Goal: Task Accomplishment & Management: Manage account settings

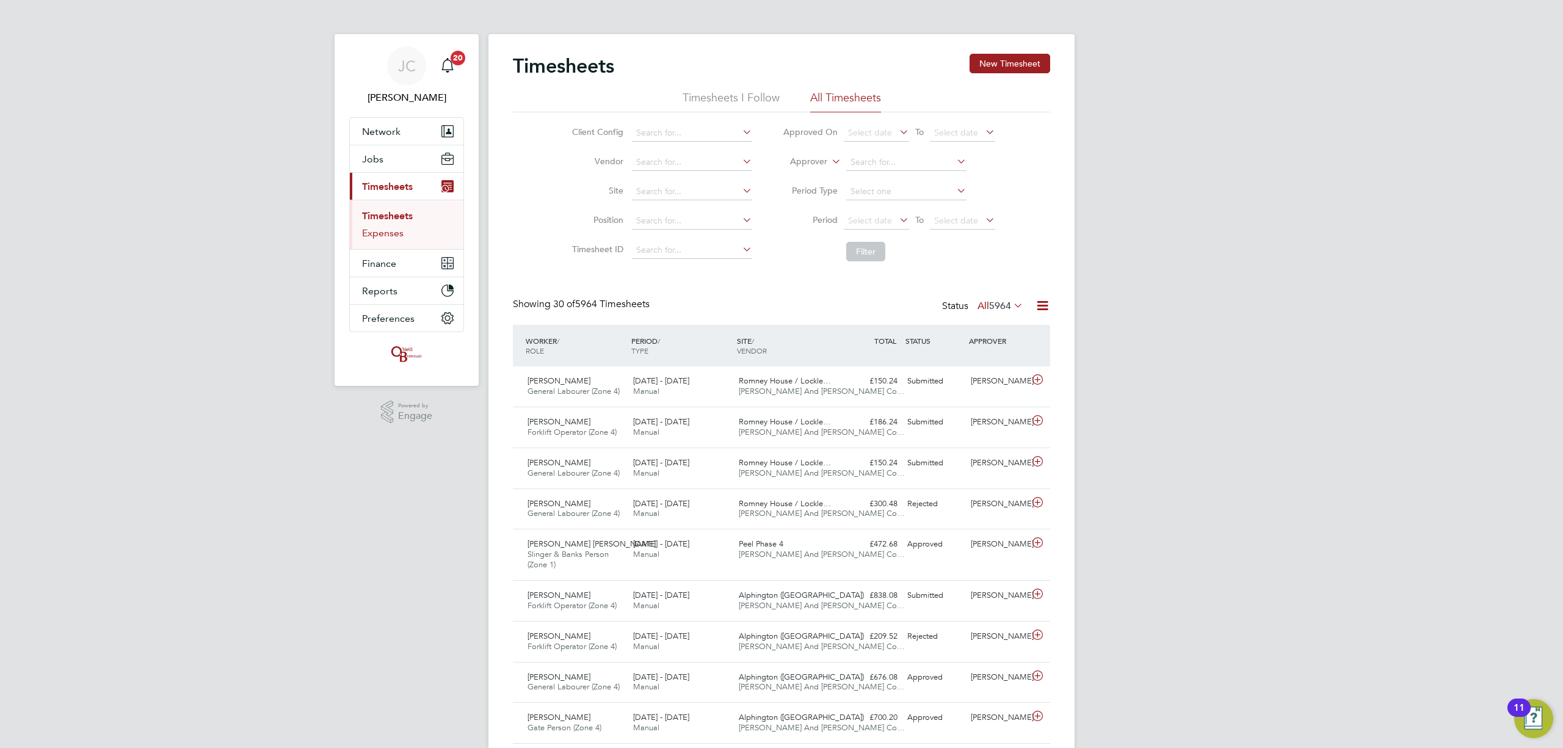
click at [392, 236] on link "Expenses" at bounding box center [383, 233] width 42 height 12
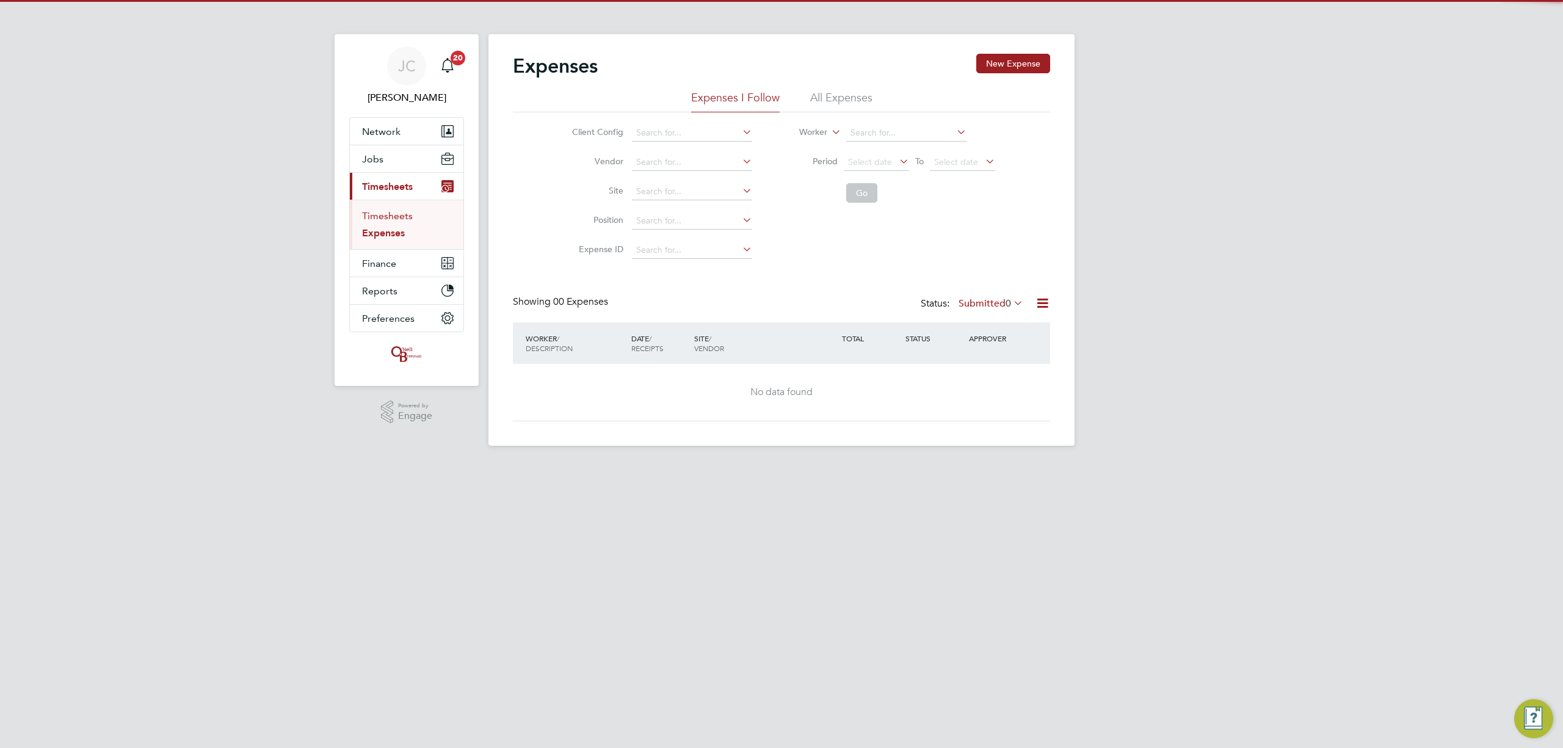
click at [385, 215] on link "Timesheets" at bounding box center [387, 216] width 51 height 12
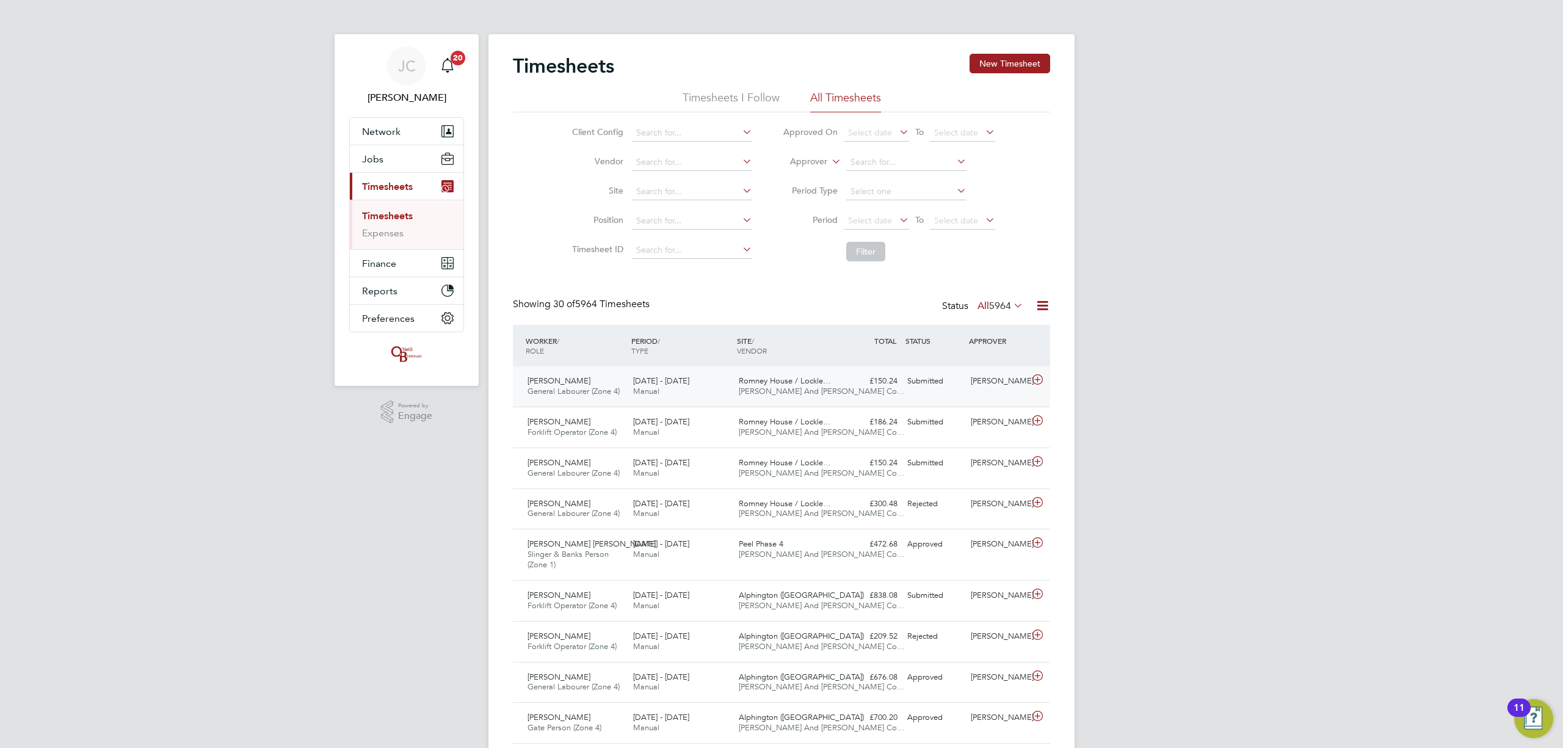
click at [900, 383] on div "£150.24 Submitted" at bounding box center [870, 381] width 63 height 20
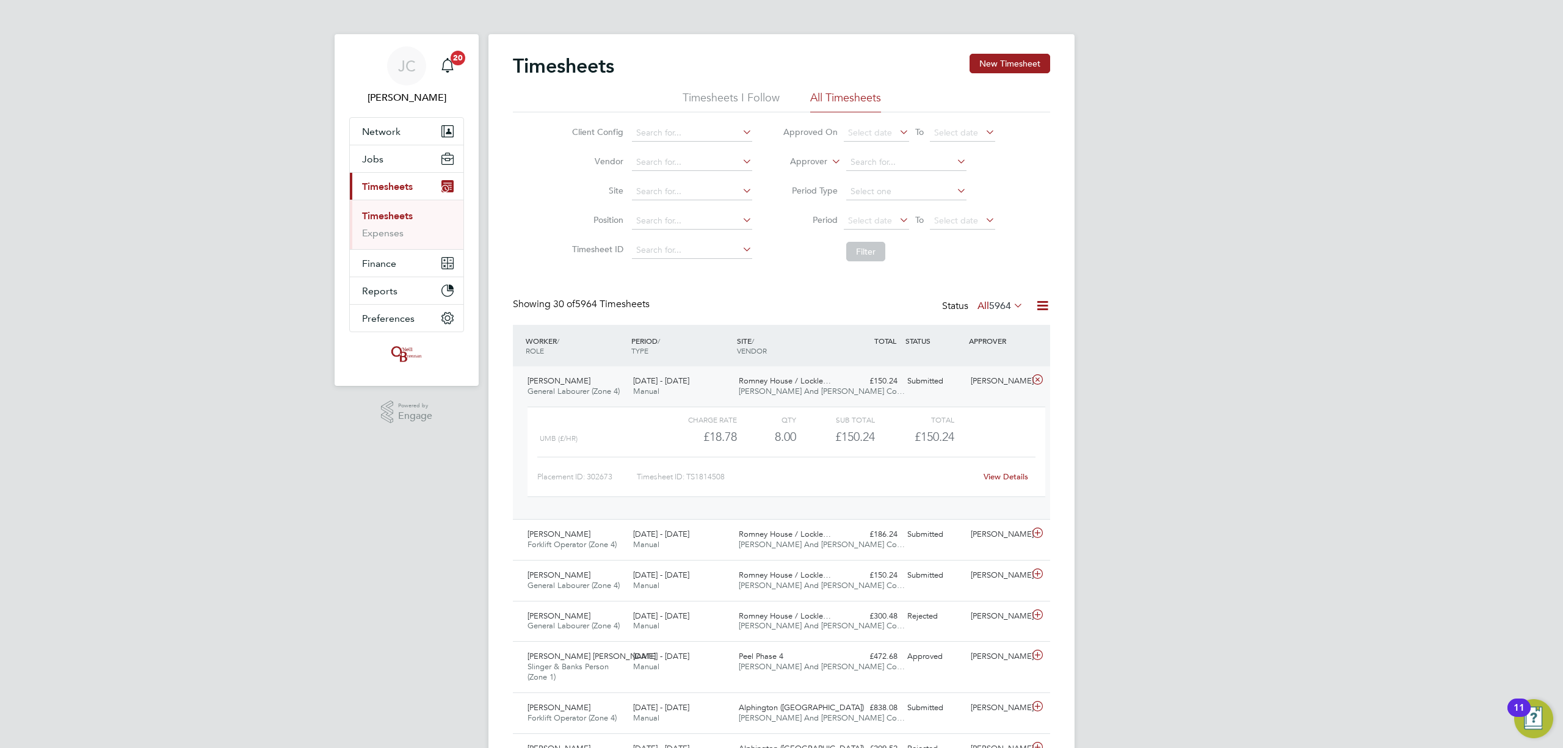
click at [892, 391] on div "£150.24 Submitted" at bounding box center [870, 381] width 63 height 20
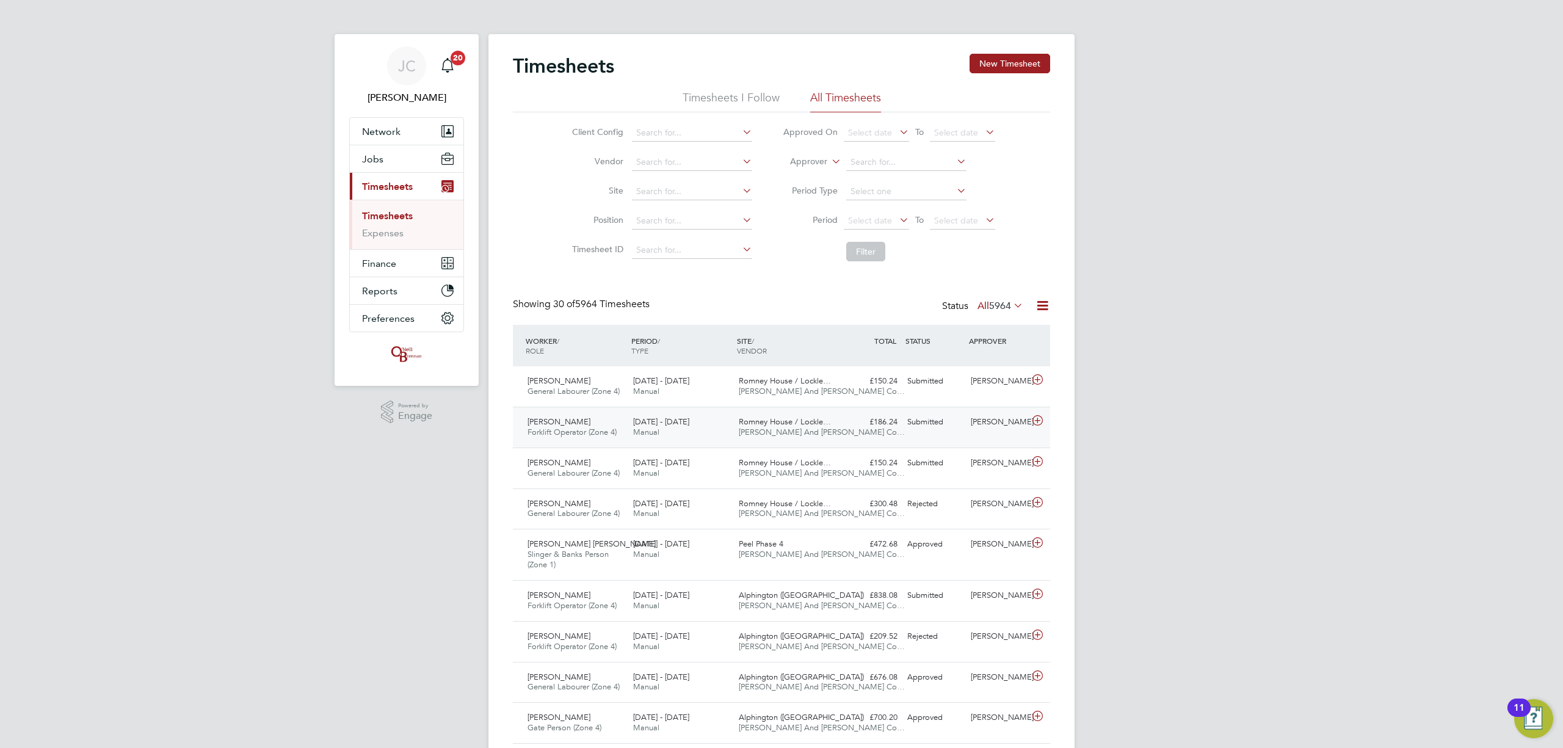
click at [899, 416] on div "£186.24 Submitted" at bounding box center [870, 422] width 63 height 20
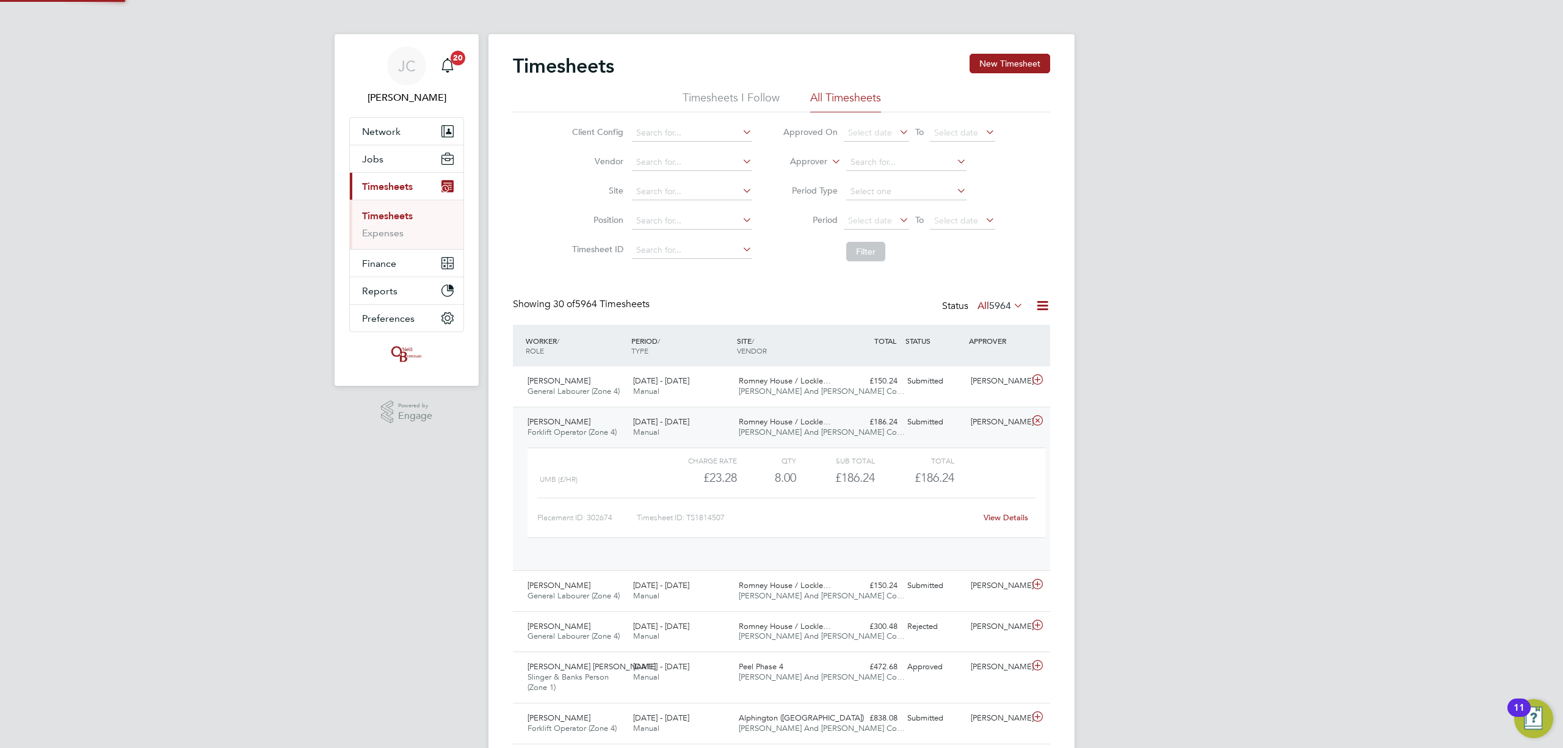
click at [919, 468] on div "Charge rate QTY Sub Total Total UMB (£/HR) £23.28 8 8.00 8 £186.24 £186.24 Plac…" at bounding box center [786, 492] width 518 height 90
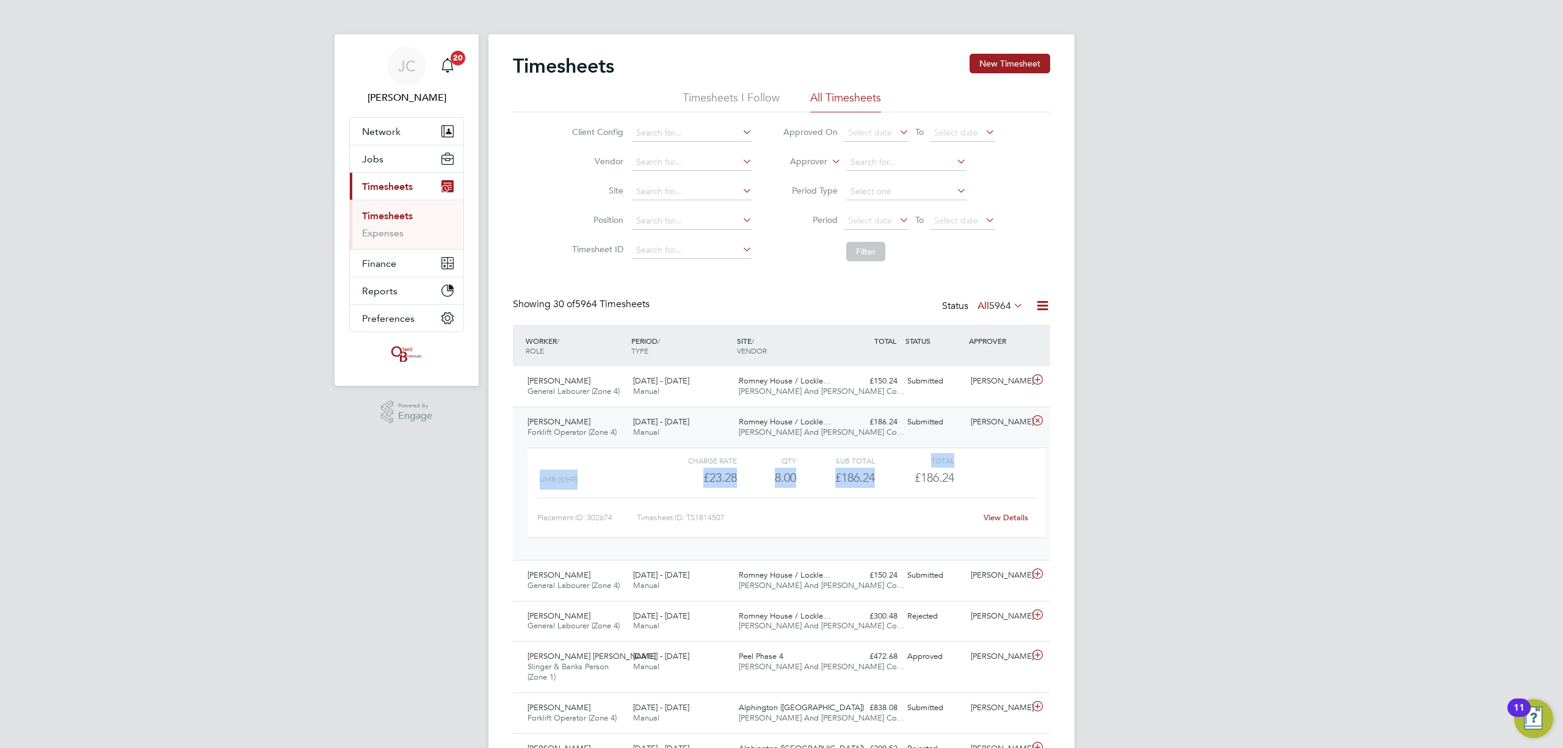
click at [889, 432] on div "£186.24 Submitted" at bounding box center [870, 422] width 63 height 20
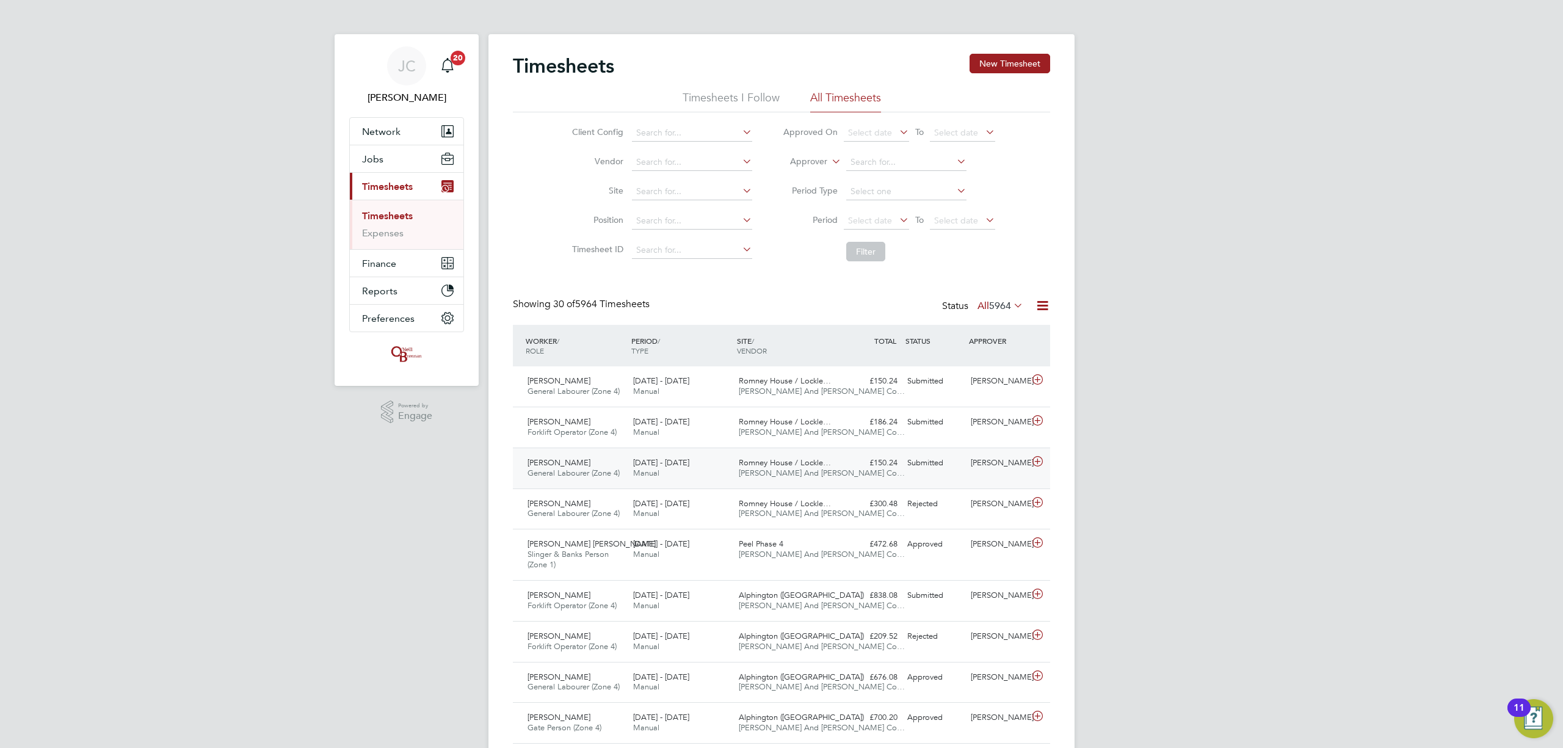
click at [894, 471] on div "£150.24 Submitted" at bounding box center [870, 463] width 63 height 20
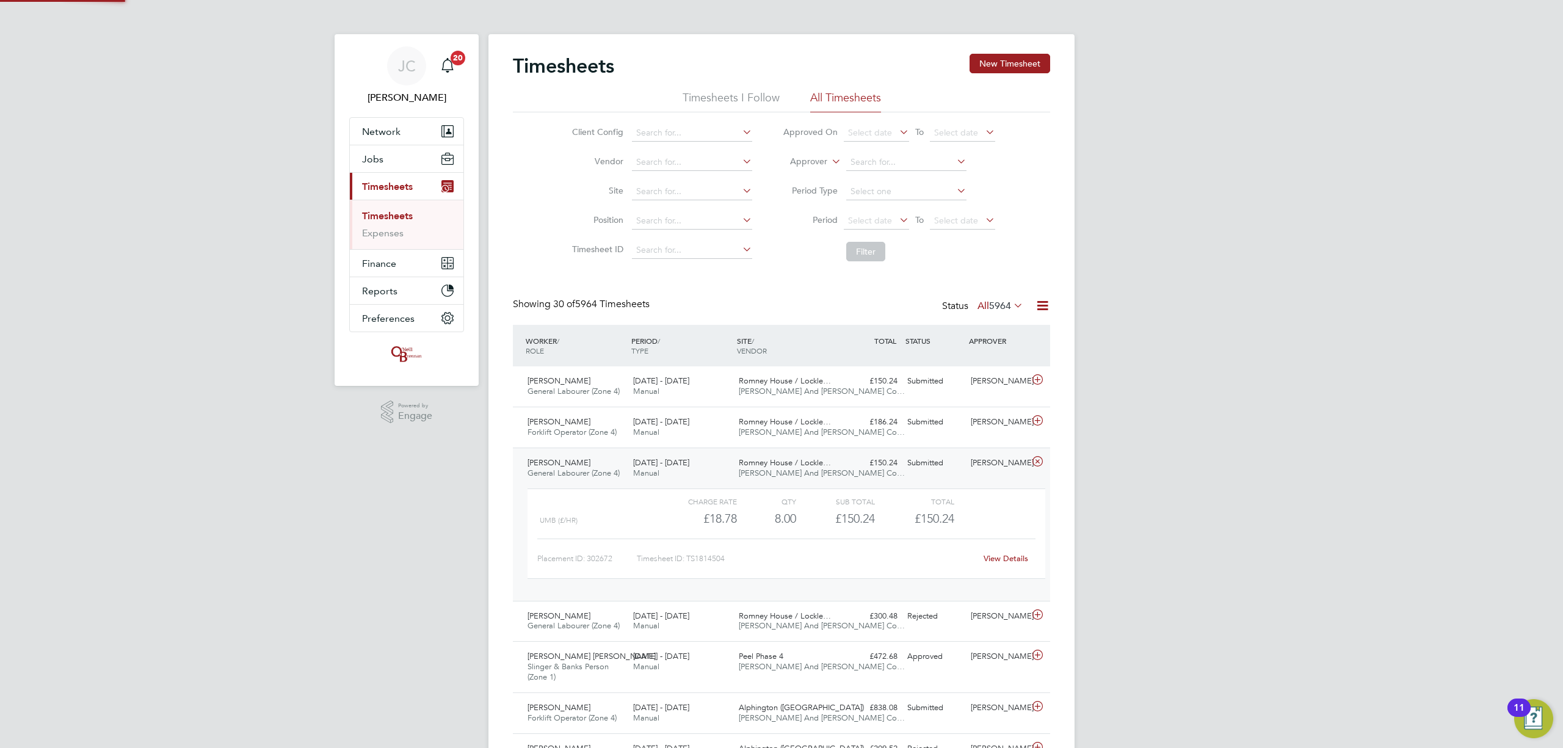
click at [893, 471] on div "£150.24 Submitted" at bounding box center [870, 463] width 63 height 20
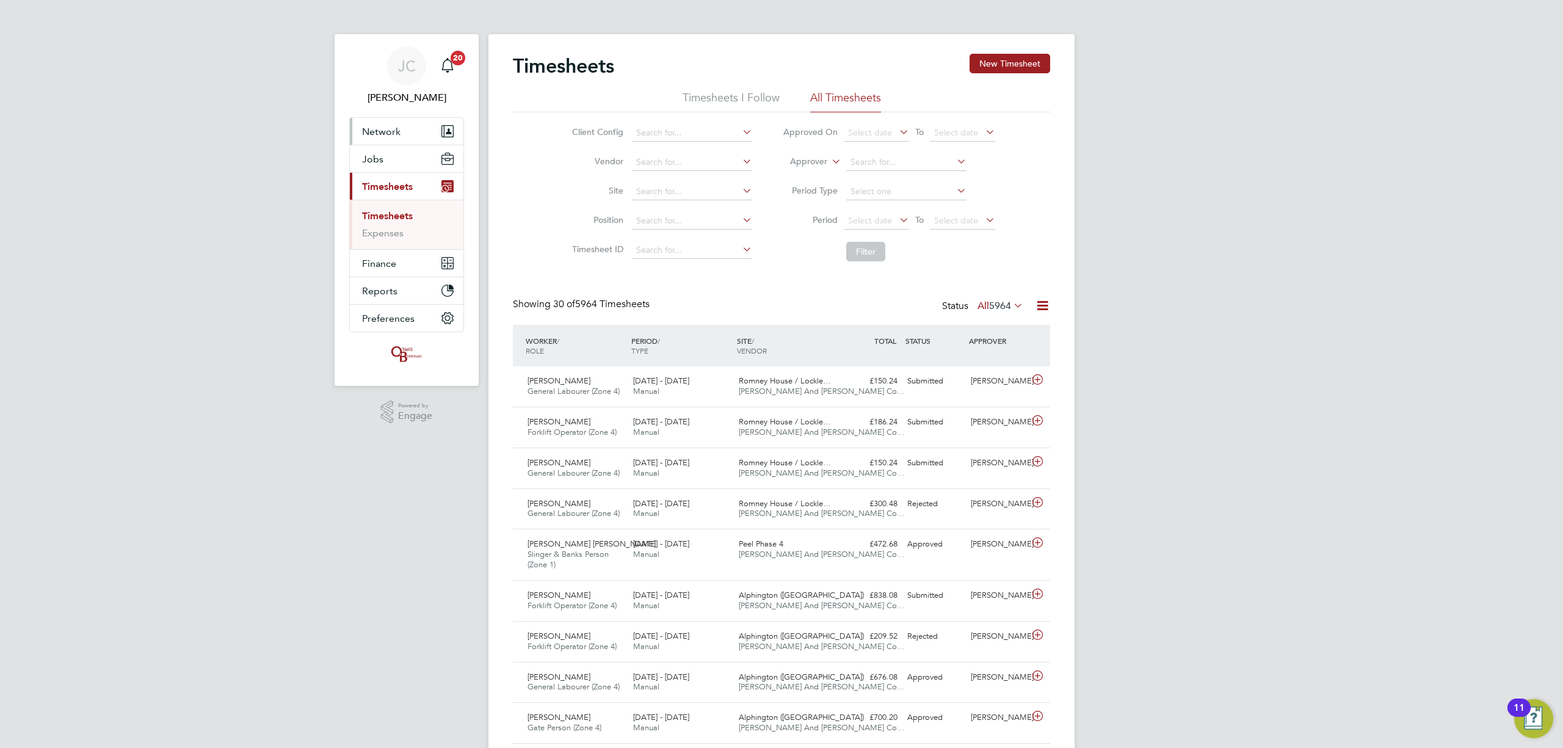
click at [420, 136] on button "Network" at bounding box center [407, 131] width 114 height 27
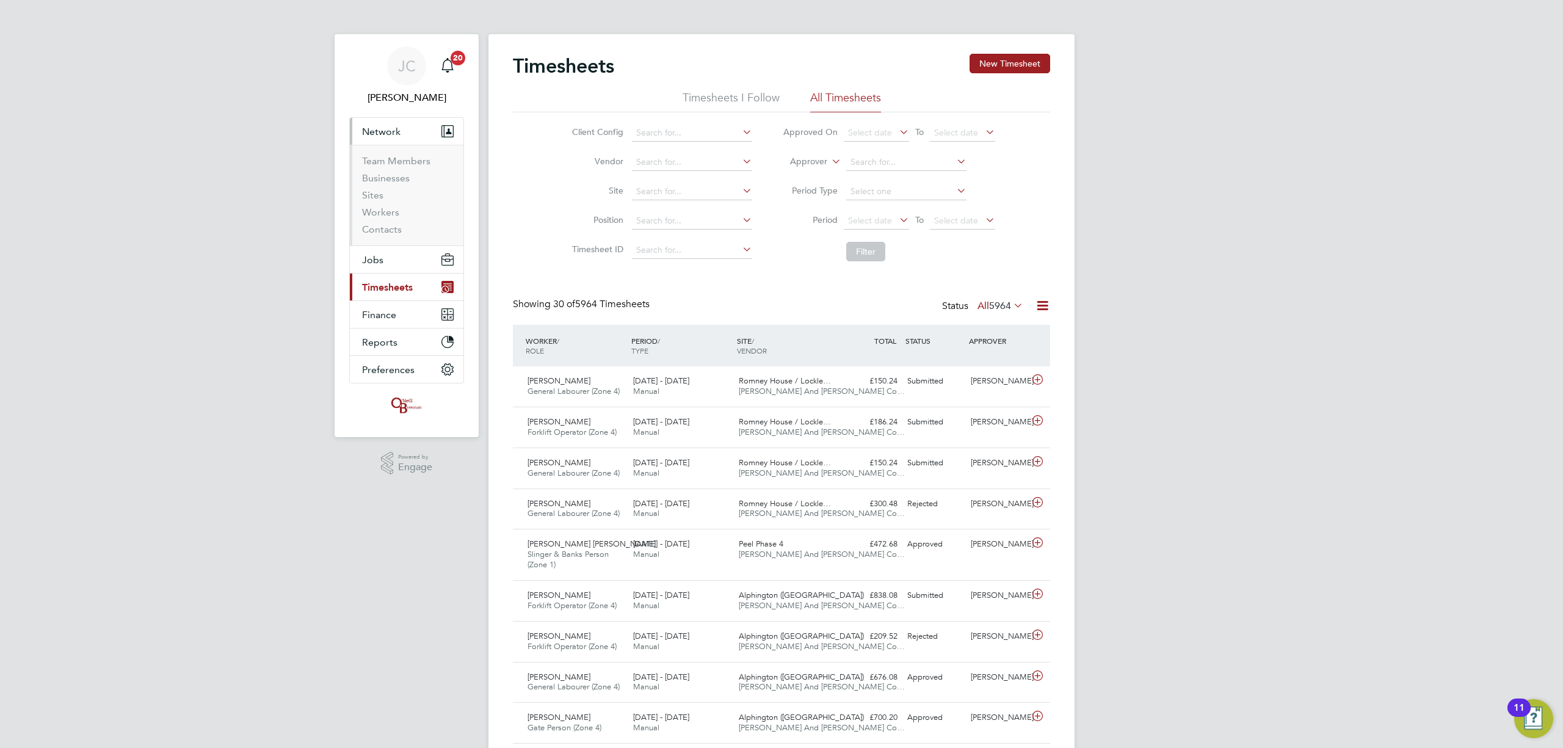
click at [413, 133] on button "Network" at bounding box center [407, 131] width 114 height 27
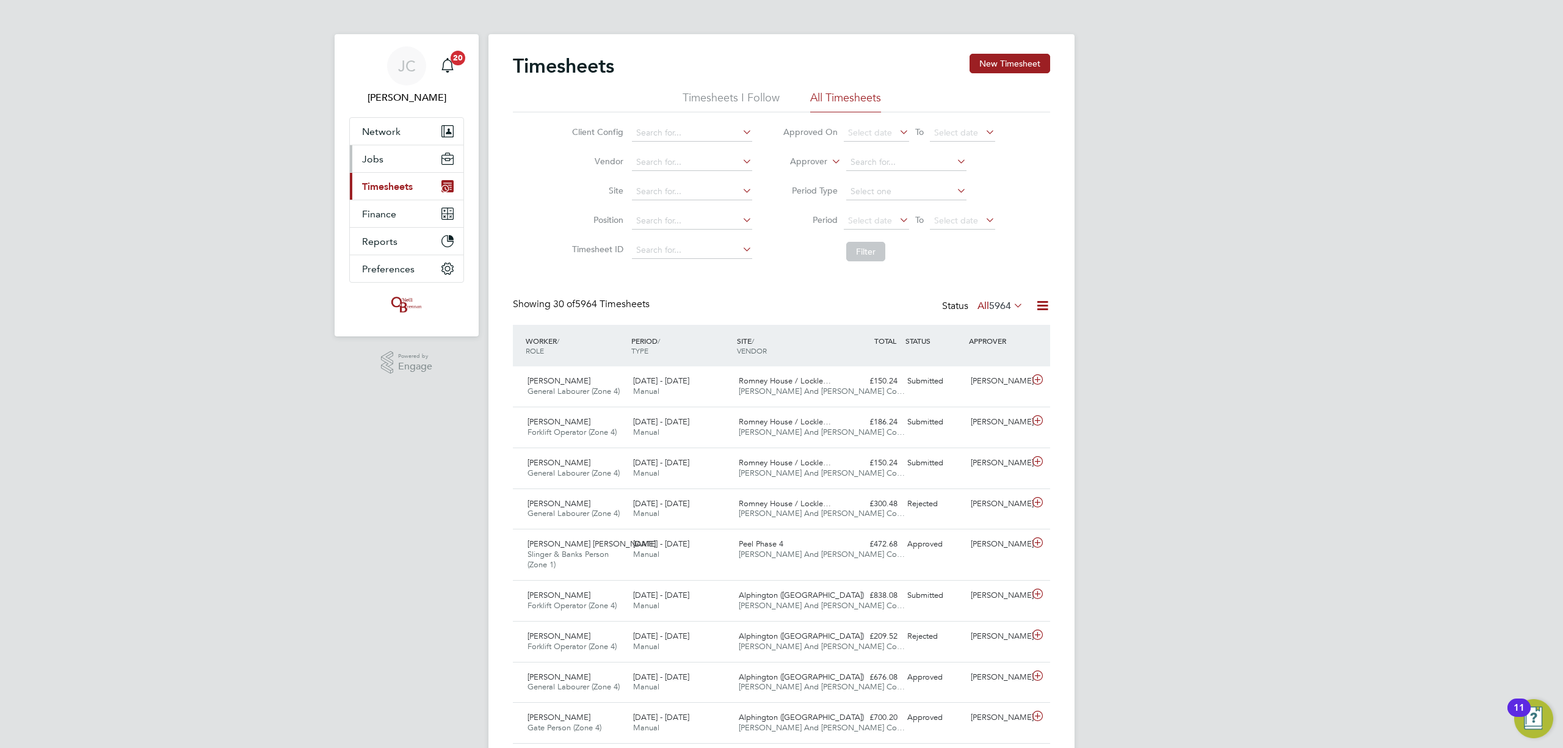
click at [377, 159] on span "Jobs" at bounding box center [372, 159] width 21 height 12
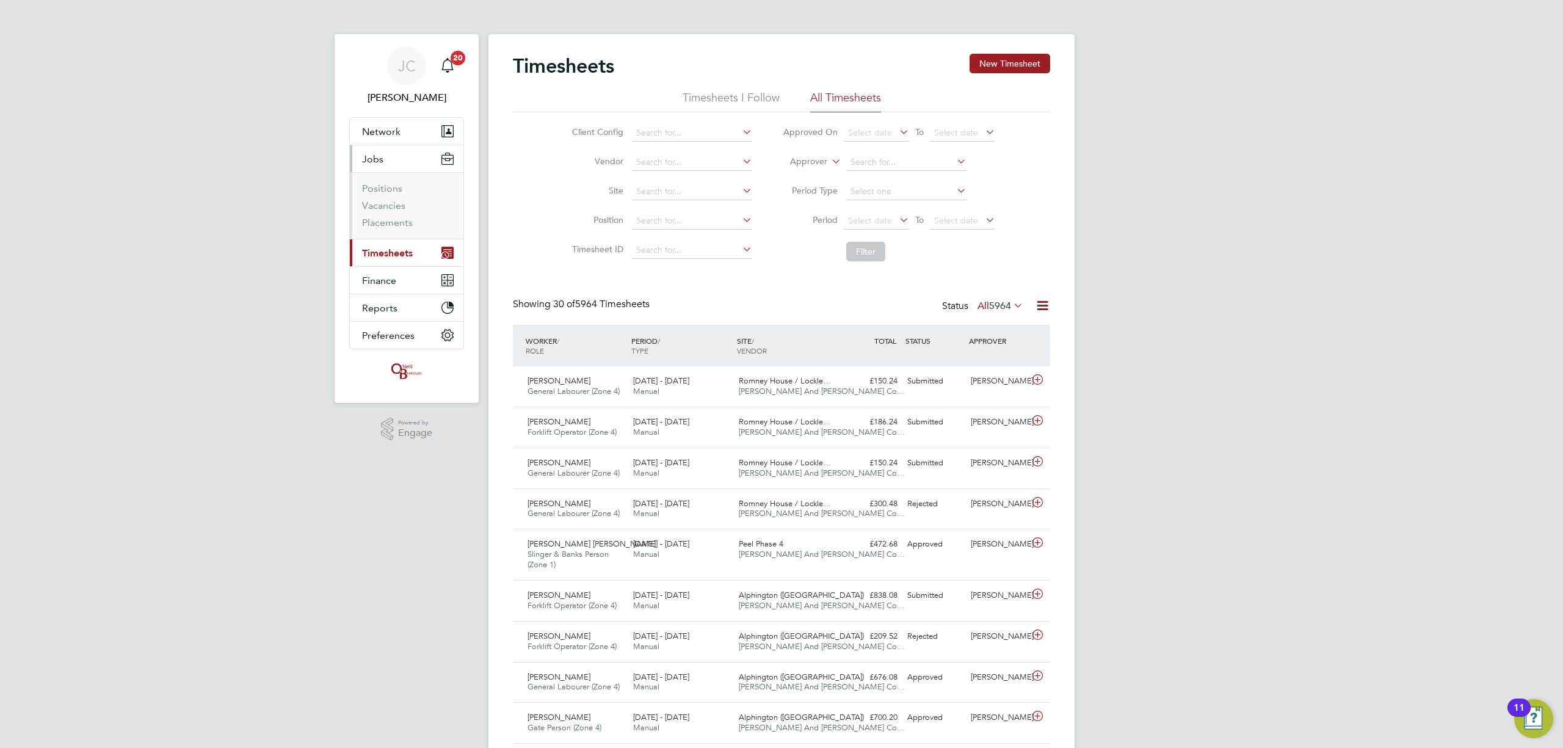
click at [392, 214] on li "Vacancies" at bounding box center [408, 208] width 92 height 17
click at [423, 257] on button "Current page: Timesheets" at bounding box center [407, 252] width 114 height 27
click at [396, 220] on link "Timesheets" at bounding box center [387, 216] width 51 height 12
